Goal: Book appointment/travel/reservation

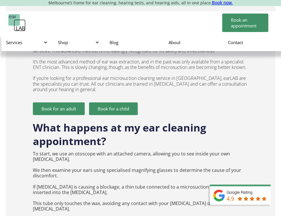
scroll to position [806, 0]
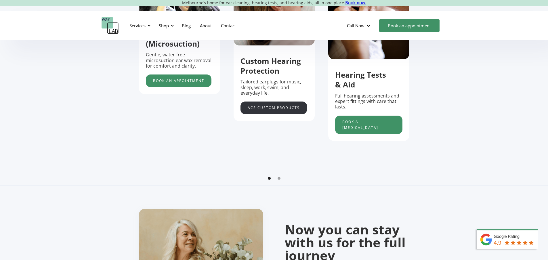
scroll to position [230, 0]
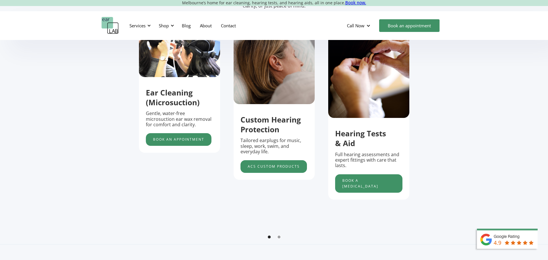
click at [280, 239] on div "Show slide 2 of 2" at bounding box center [279, 237] width 3 height 3
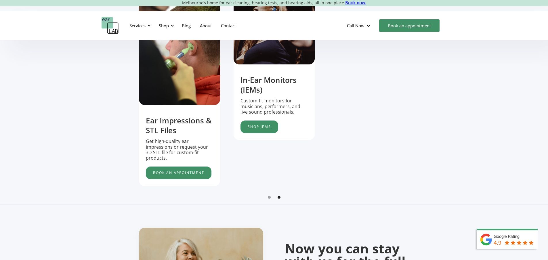
scroll to position [288, 0]
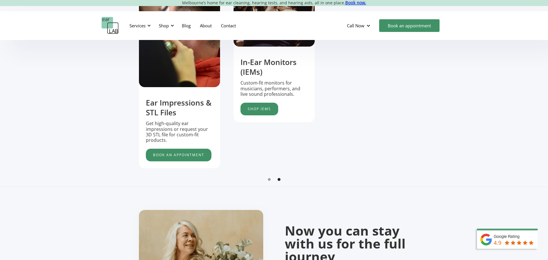
click at [269, 181] on div "Show slide 1 of 2" at bounding box center [269, 179] width 3 height 3
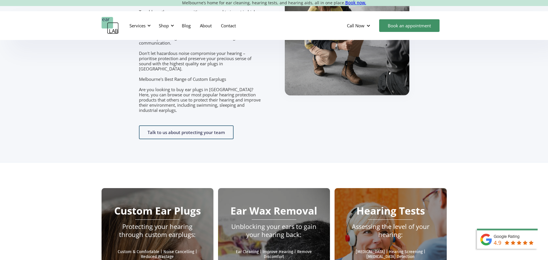
scroll to position [892, 4]
drag, startPoint x: 549, startPoint y: 114, endPoint x: 549, endPoint y: 67, distance: 46.3
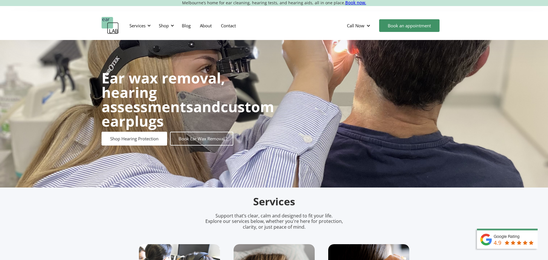
scroll to position [0, 4]
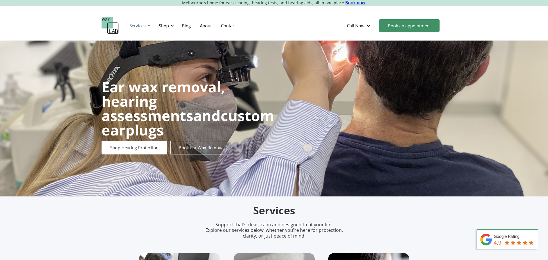
click at [147, 24] on div at bounding box center [149, 26] width 4 height 4
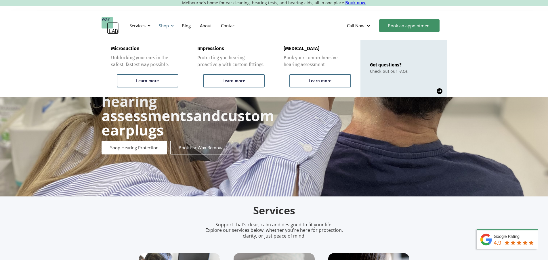
click at [170, 24] on div at bounding box center [172, 26] width 4 height 4
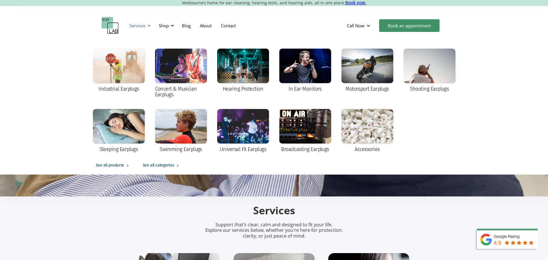
click at [147, 26] on div at bounding box center [149, 26] width 4 height 4
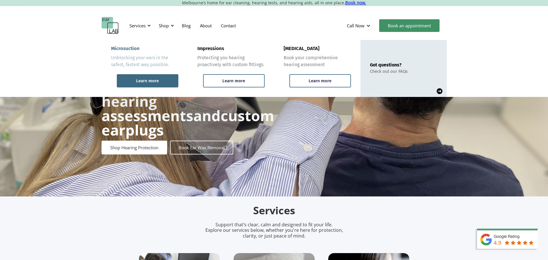
click at [149, 81] on div "Learn more" at bounding box center [147, 80] width 23 height 5
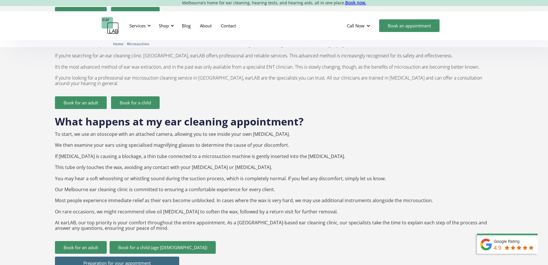
scroll to position [489, 0]
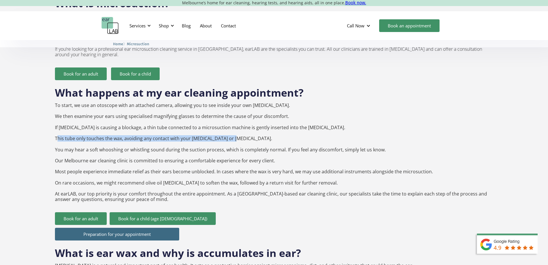
drag, startPoint x: 56, startPoint y: 125, endPoint x: 225, endPoint y: 125, distance: 169.0
click at [225, 125] on p "To start, we use an otoscope with an attached camera, allowing you to see insid…" at bounding box center [274, 151] width 439 height 99
click at [229, 126] on p "To start, we use an otoscope with an attached camera, allowing you to see insid…" at bounding box center [274, 151] width 439 height 99
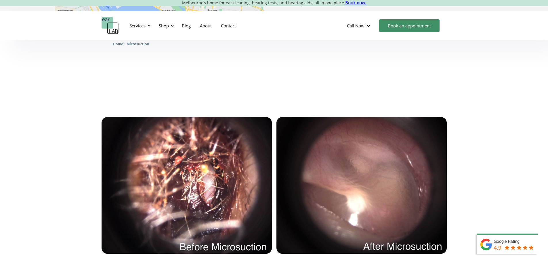
scroll to position [1123, 0]
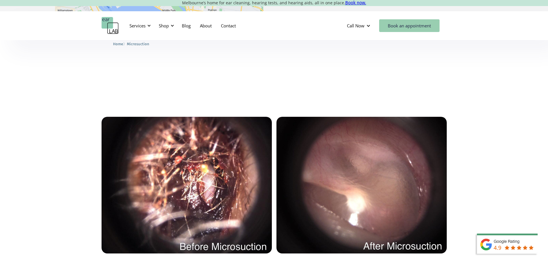
click at [426, 22] on link "Book an appointment" at bounding box center [409, 25] width 60 height 13
